Goal: Browse casually

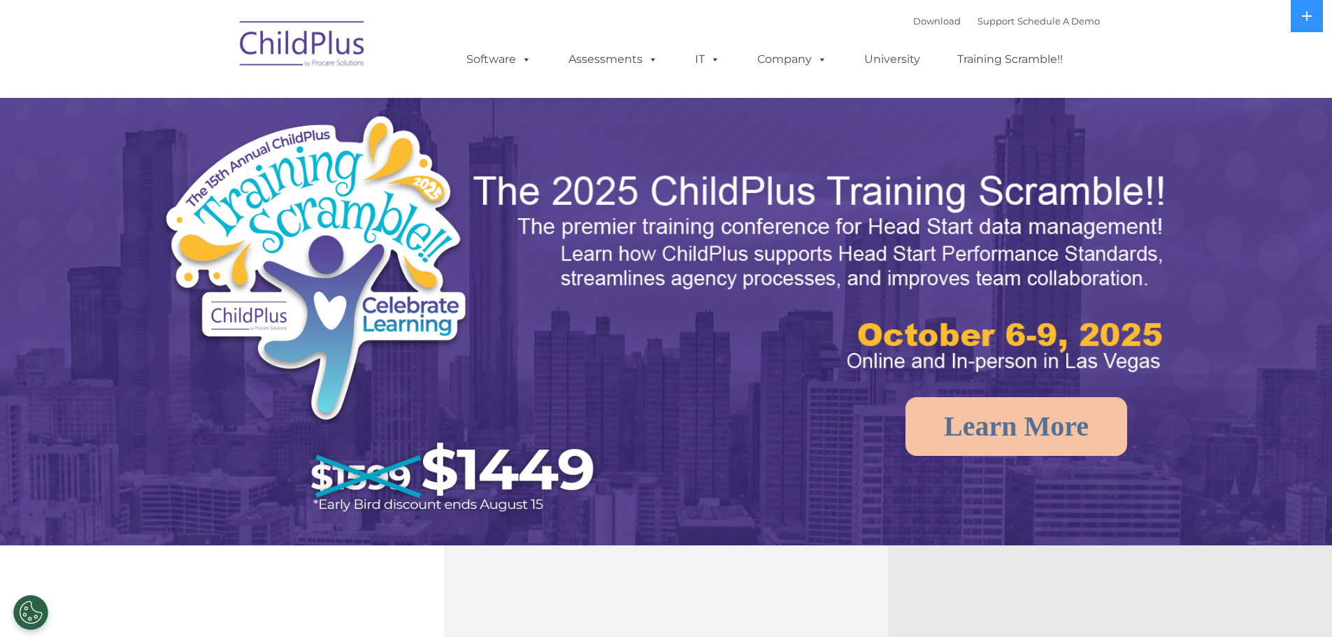
select select "MEDIUM"
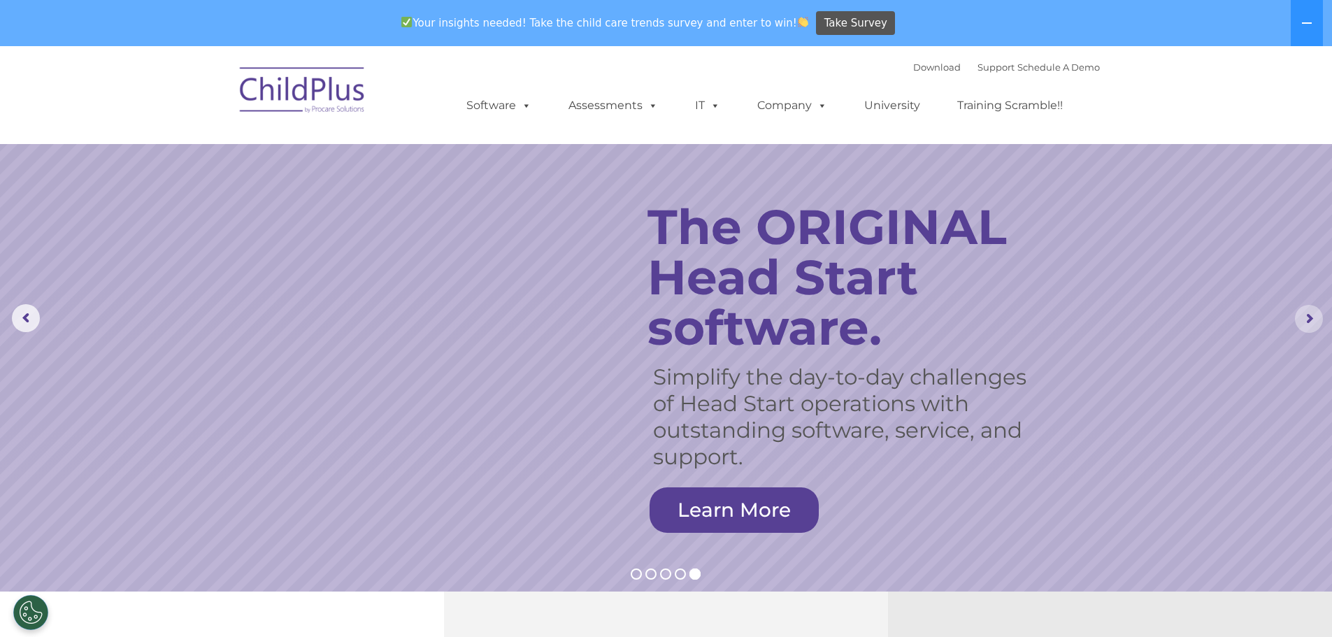
click at [1309, 321] on rs-arrow at bounding box center [1309, 319] width 28 height 28
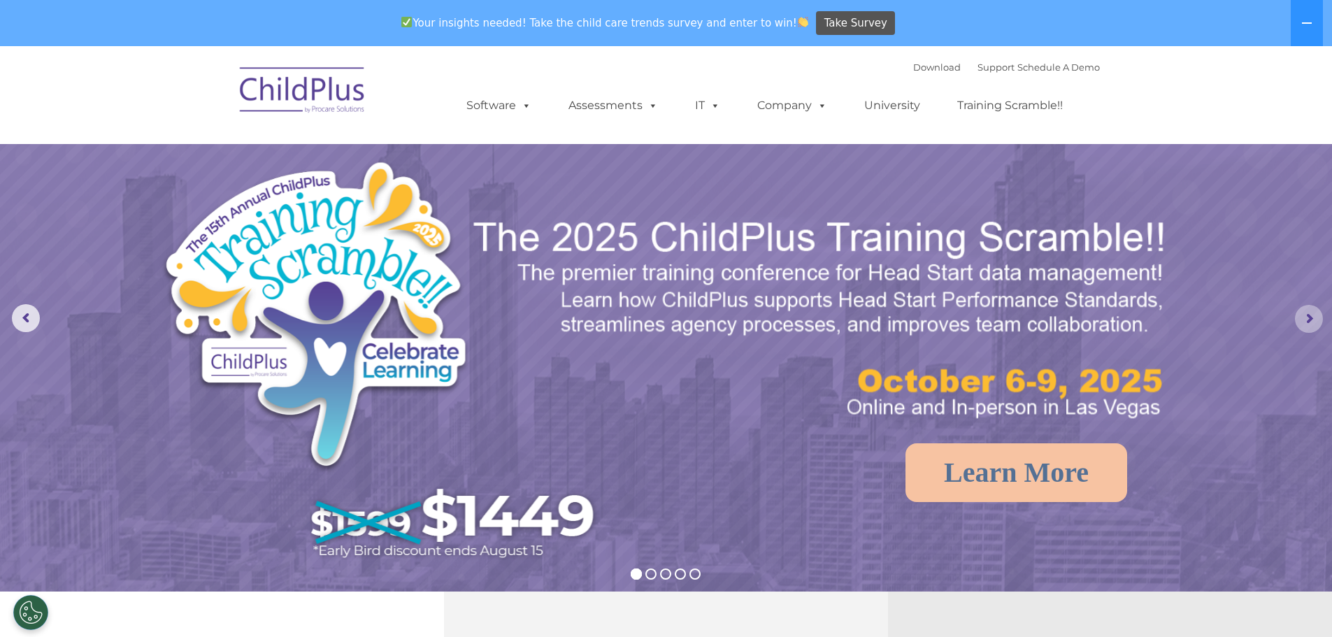
click at [1309, 321] on rs-arrow at bounding box center [1309, 319] width 28 height 28
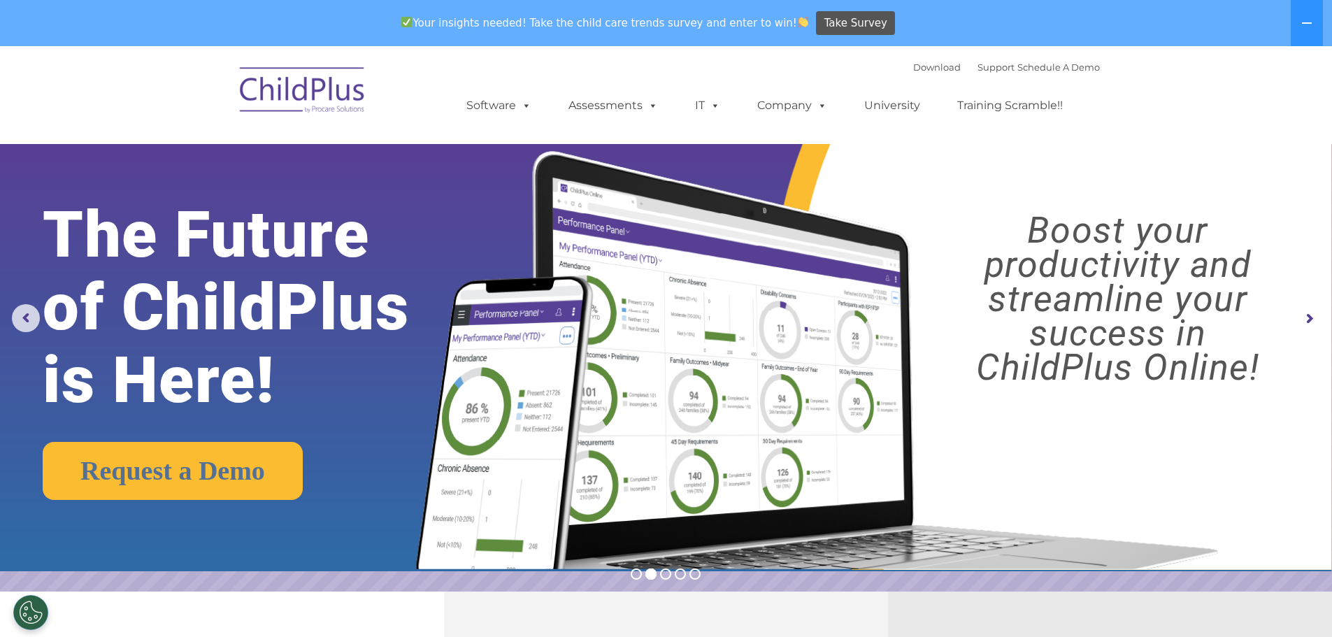
click at [1308, 322] on rs-arrow at bounding box center [1309, 319] width 28 height 28
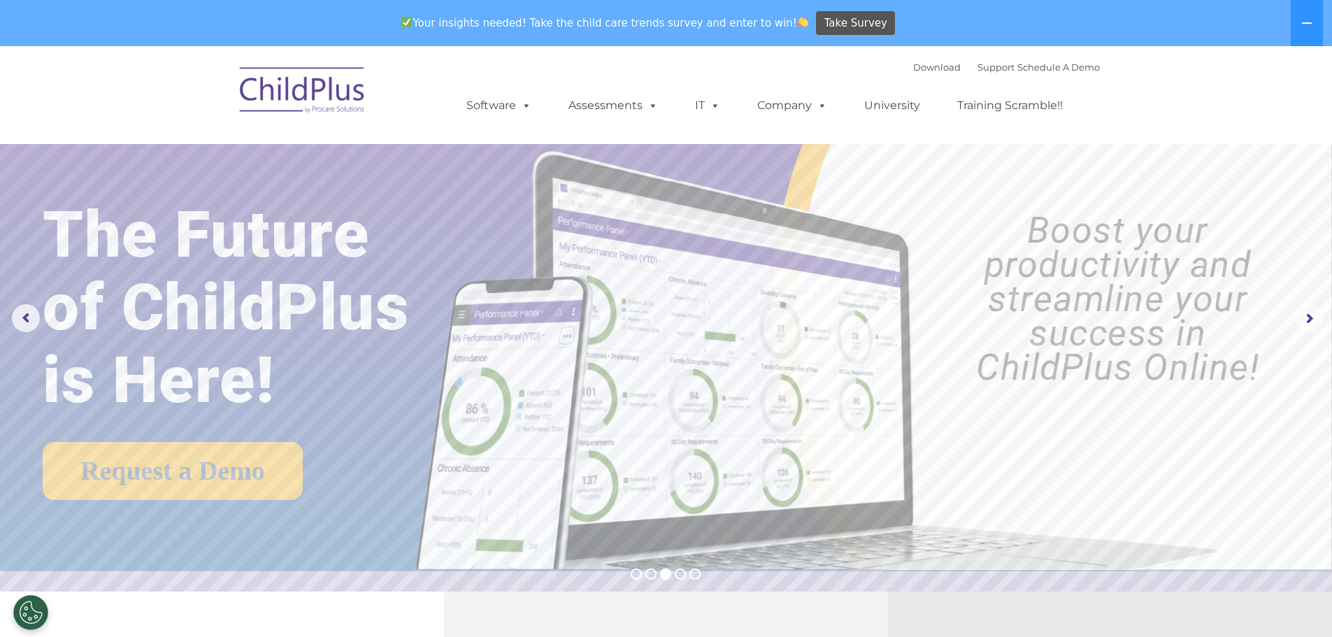
click at [1308, 322] on rs-arrow at bounding box center [1309, 319] width 28 height 28
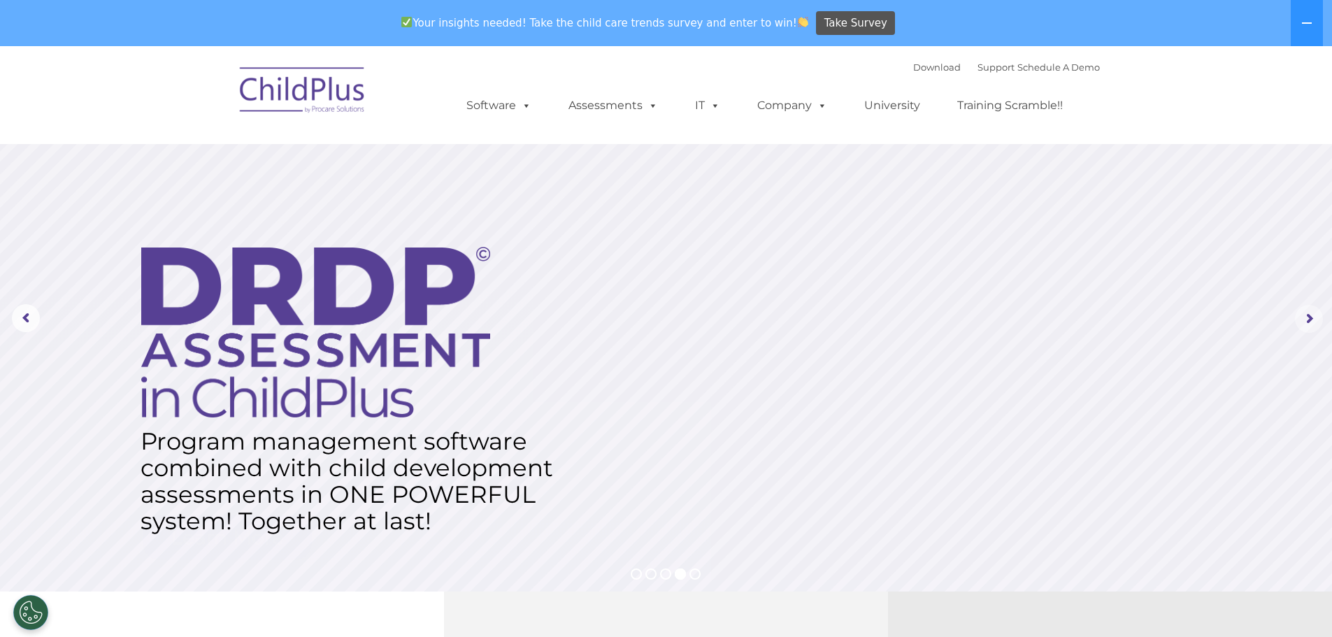
click at [1308, 322] on rs-arrow at bounding box center [1309, 319] width 28 height 28
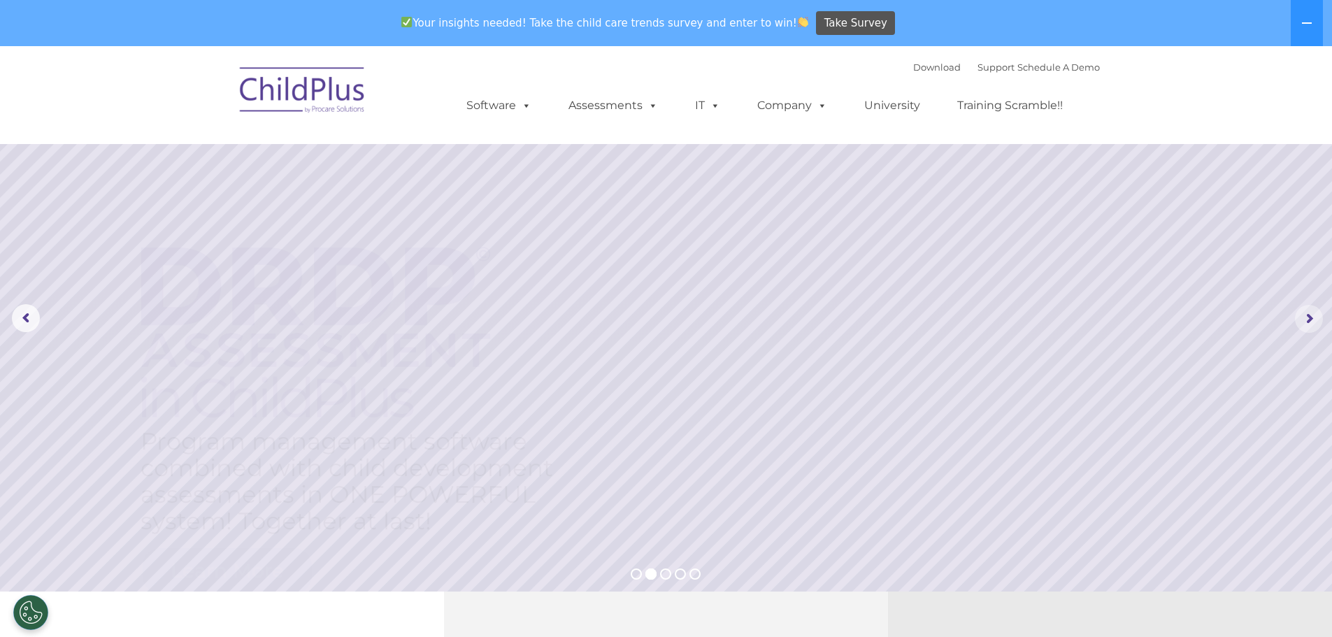
click at [1308, 322] on rs-arrow at bounding box center [1309, 319] width 28 height 28
